Goal: Information Seeking & Learning: Learn about a topic

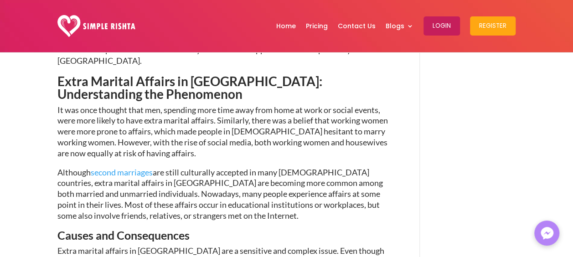
scroll to position [408, 0]
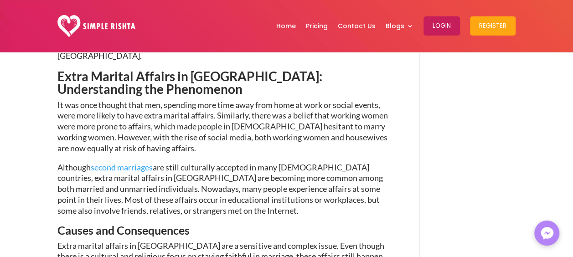
click at [86, 105] on span "It was once thought that men, spending more time away from home at work or soci…" at bounding box center [222, 126] width 330 height 53
drag, startPoint x: 86, startPoint y: 105, endPoint x: 106, endPoint y: 109, distance: 20.0
click at [106, 109] on p "It was once thought that men, spending more time away from home at work or soci…" at bounding box center [225, 131] width 337 height 62
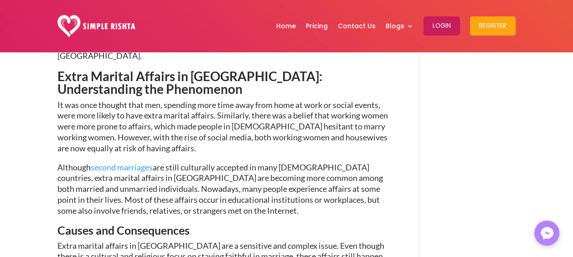
drag, startPoint x: 106, startPoint y: 109, endPoint x: 167, endPoint y: 147, distance: 71.6
click at [167, 147] on p "It was once thought that men, spending more time away from home at work or soci…" at bounding box center [225, 131] width 337 height 62
click at [299, 133] on p "It was once thought that men, spending more time away from home at work or soci…" at bounding box center [225, 131] width 337 height 62
click at [298, 131] on p "It was once thought that men, spending more time away from home at work or soci…" at bounding box center [225, 131] width 337 height 62
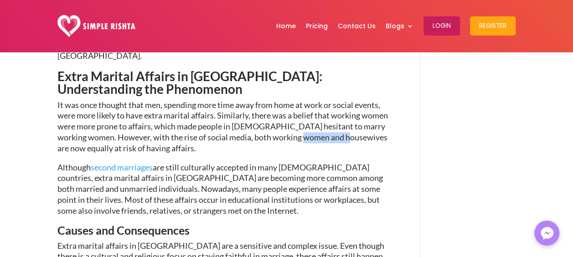
click at [298, 131] on p "It was once thought that men, spending more time away from home at work or soci…" at bounding box center [225, 131] width 337 height 62
drag, startPoint x: 298, startPoint y: 131, endPoint x: 257, endPoint y: 132, distance: 41.0
click at [257, 132] on p "It was once thought that men, spending more time away from home at work or soci…" at bounding box center [225, 131] width 337 height 62
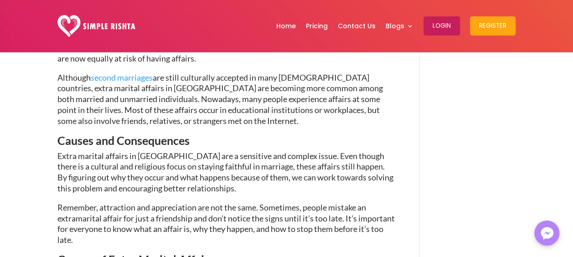
scroll to position [499, 0]
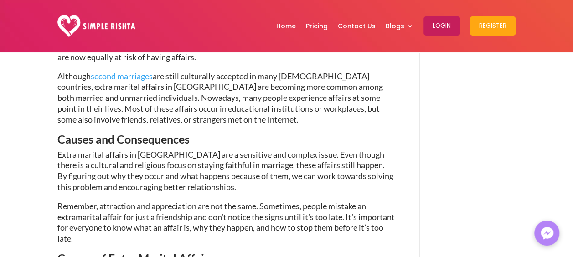
click at [203, 100] on span "Although second marriages are still culturally accepted in many [DEMOGRAPHIC_DA…" at bounding box center [219, 97] width 325 height 53
click at [322, 99] on span "Although second marriages are still culturally accepted in many [DEMOGRAPHIC_DA…" at bounding box center [219, 97] width 325 height 53
click at [160, 105] on span "Although second marriages are still culturally accepted in many [DEMOGRAPHIC_DA…" at bounding box center [219, 97] width 325 height 53
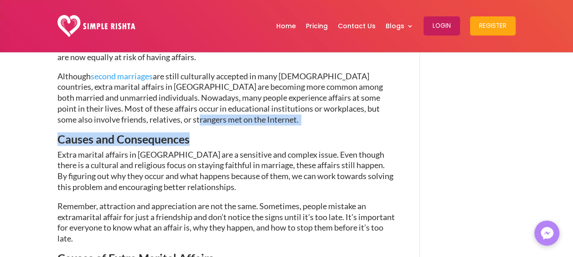
drag, startPoint x: 160, startPoint y: 105, endPoint x: 169, endPoint y: 140, distance: 36.1
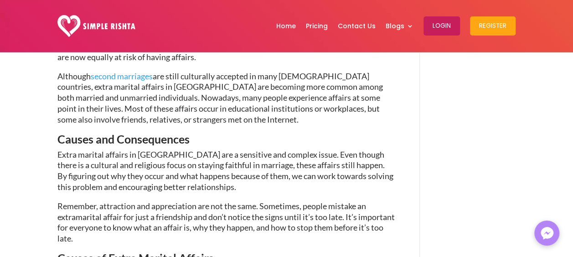
drag, startPoint x: 169, startPoint y: 140, endPoint x: 236, endPoint y: 141, distance: 67.0
click at [236, 149] on span "Extra marital affairs in [GEOGRAPHIC_DATA] are a sensitive and complex issue. E…" at bounding box center [225, 170] width 336 height 42
click at [281, 149] on span "Extra marital affairs in [GEOGRAPHIC_DATA] are a sensitive and complex issue. E…" at bounding box center [225, 170] width 336 height 42
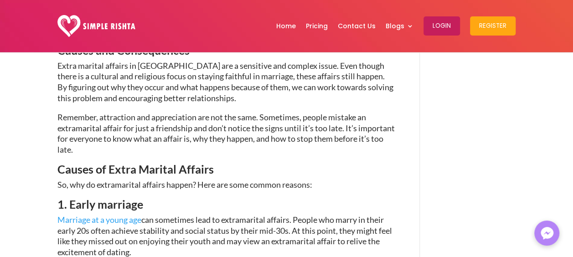
scroll to position [590, 0]
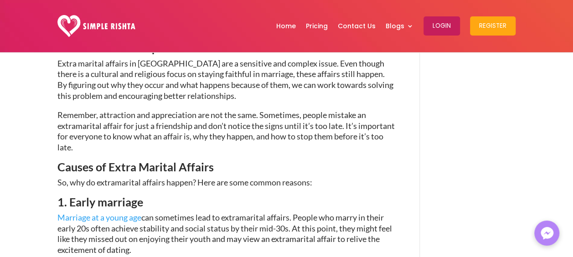
click at [269, 217] on span "Marriage at a young age can sometimes lead to extramarital affairs. People who …" at bounding box center [224, 233] width 335 height 42
drag, startPoint x: 269, startPoint y: 217, endPoint x: 286, endPoint y: 217, distance: 17.3
click at [286, 217] on span "Marriage at a young age can sometimes lead to extramarital affairs. People who …" at bounding box center [224, 233] width 335 height 42
click at [290, 217] on span "Marriage at a young age can sometimes lead to extramarital affairs. People who …" at bounding box center [224, 233] width 335 height 42
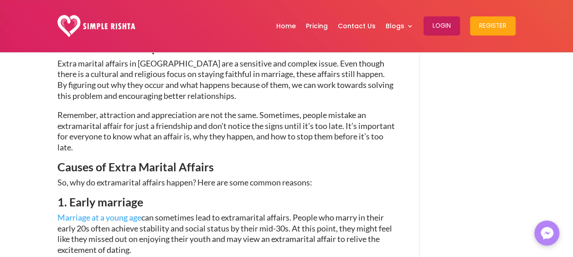
drag, startPoint x: 106, startPoint y: 234, endPoint x: 98, endPoint y: 230, distance: 8.6
click at [98, 230] on span "Marriage at a young age can sometimes lead to extramarital affairs. People who …" at bounding box center [224, 233] width 335 height 42
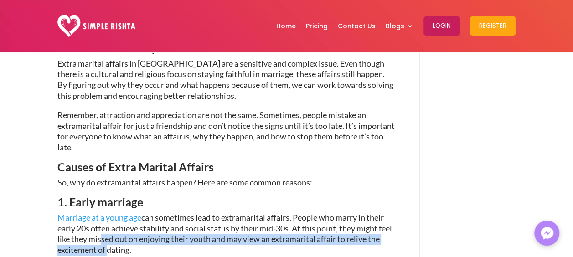
click at [98, 230] on span "Marriage at a young age can sometimes lead to extramarital affairs. People who …" at bounding box center [224, 233] width 335 height 42
click at [100, 231] on span "Marriage at a young age can sometimes lead to extramarital affairs. People who …" at bounding box center [224, 233] width 335 height 42
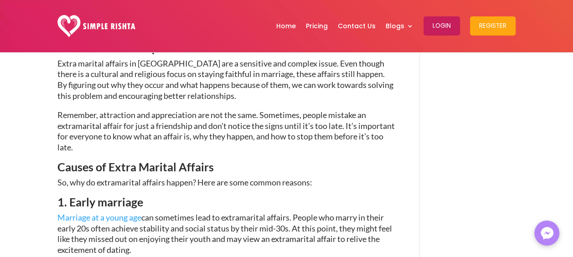
click at [119, 240] on span "Marriage at a young age can sometimes lead to extramarital affairs. People who …" at bounding box center [224, 233] width 335 height 42
drag, startPoint x: 119, startPoint y: 240, endPoint x: 81, endPoint y: 241, distance: 38.3
click at [81, 241] on span "Marriage at a young age can sometimes lead to extramarital affairs. People who …" at bounding box center [224, 233] width 335 height 42
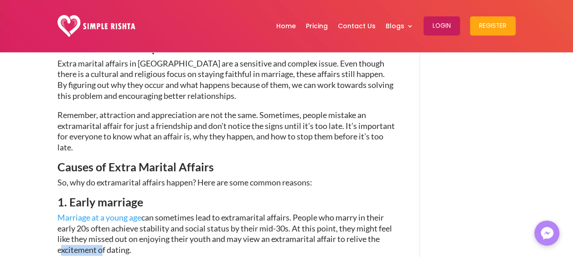
click at [81, 241] on span "Marriage at a young age can sometimes lead to extramarital affairs. People who …" at bounding box center [224, 233] width 335 height 42
drag, startPoint x: 81, startPoint y: 241, endPoint x: 237, endPoint y: 178, distance: 168.1
click at [237, 178] on p "So, why do extramarital affairs happen? Here are some common reasons:" at bounding box center [225, 186] width 337 height 19
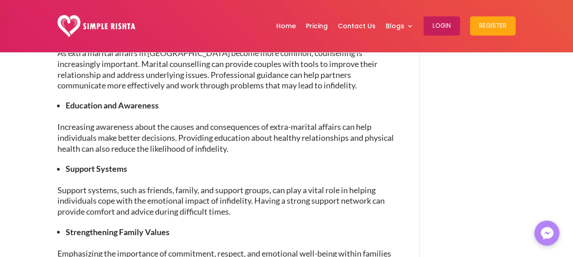
scroll to position [2359, 0]
